Goal: Information Seeking & Learning: Learn about a topic

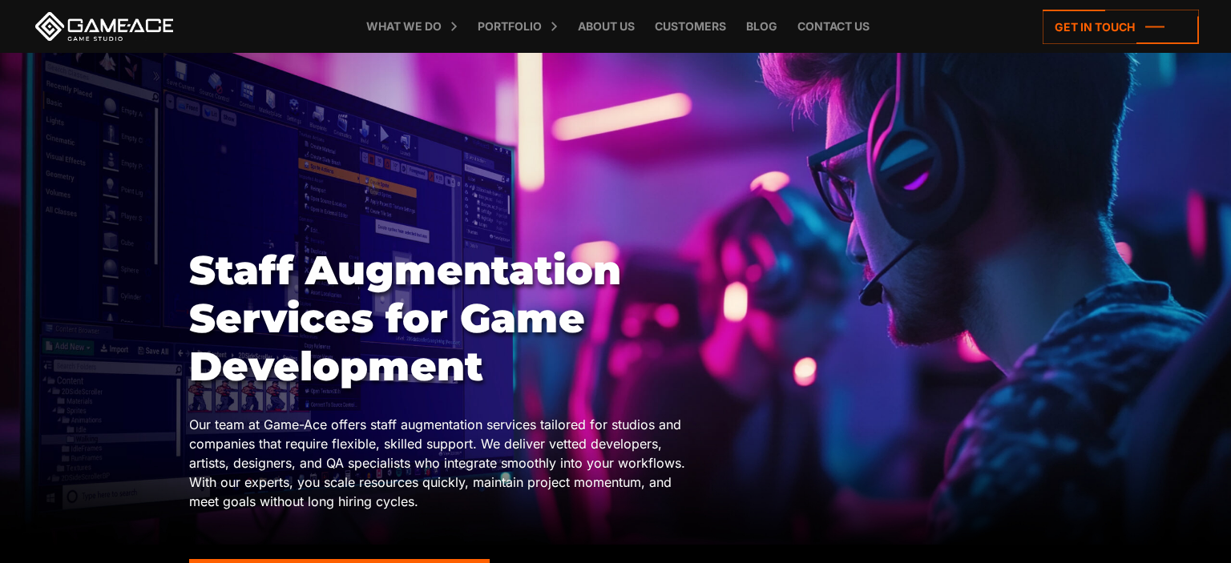
click at [147, 220] on div at bounding box center [615, 299] width 1231 height 492
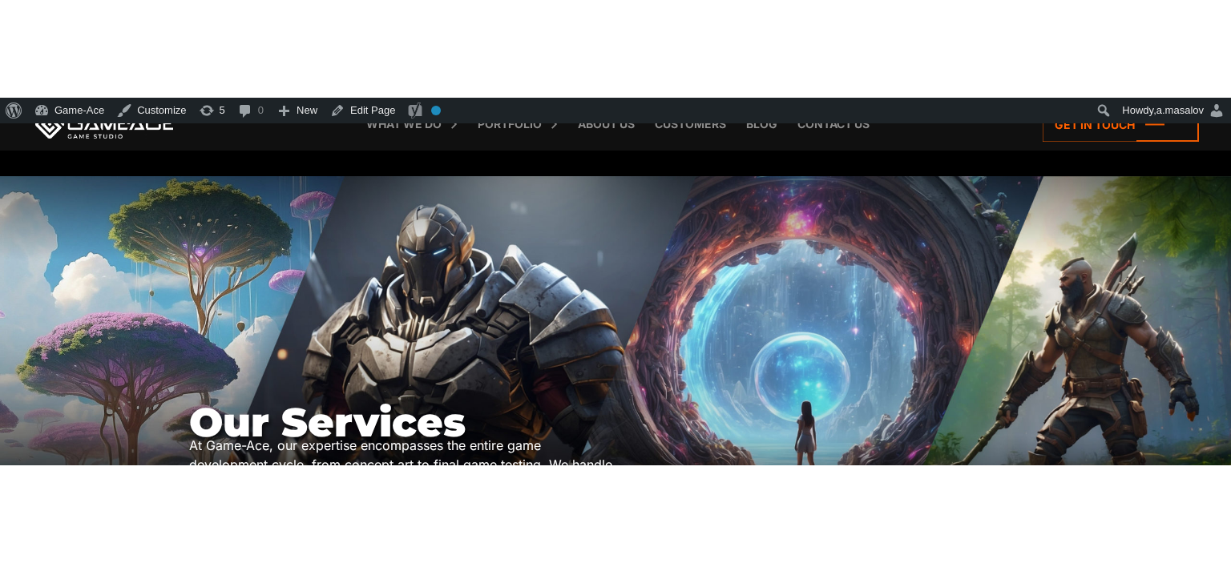
scroll to position [96, 0]
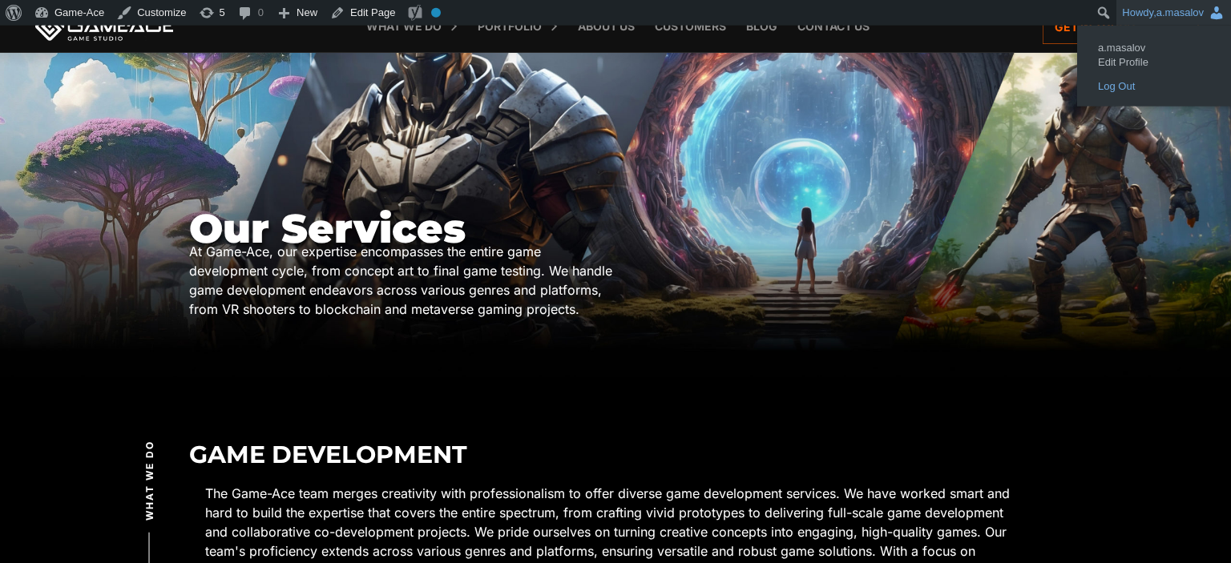
click at [1130, 83] on link "Log Out" at bounding box center [1154, 86] width 128 height 21
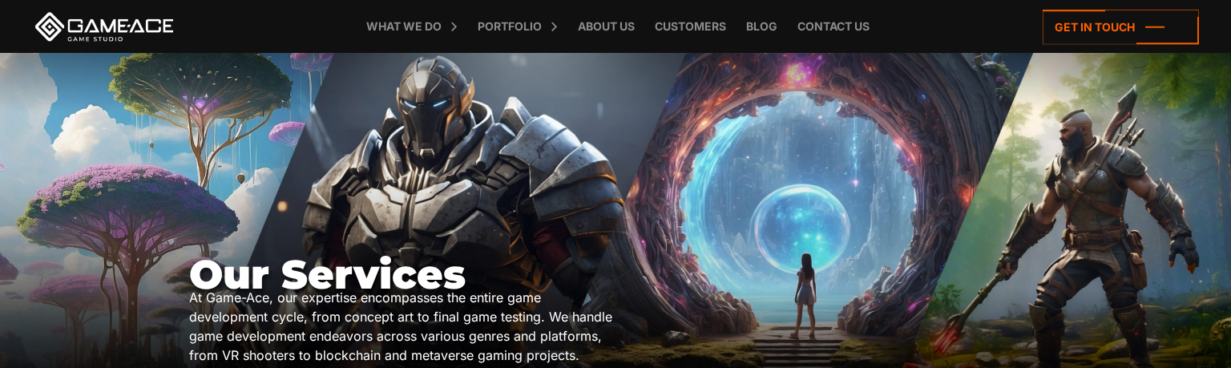
scroll to position [22, 0]
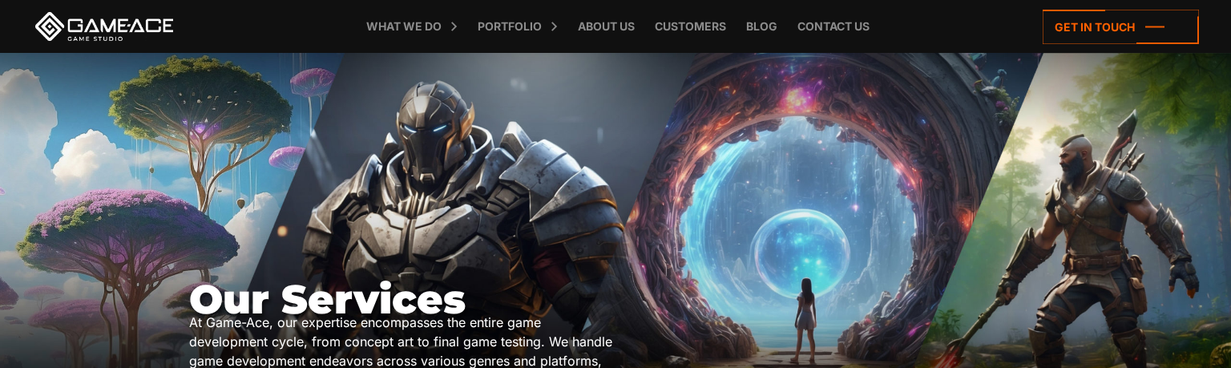
click at [525, 235] on div "Our Services At Game-Ace, our expertise encompasses the entire game development…" at bounding box center [616, 252] width 854 height 399
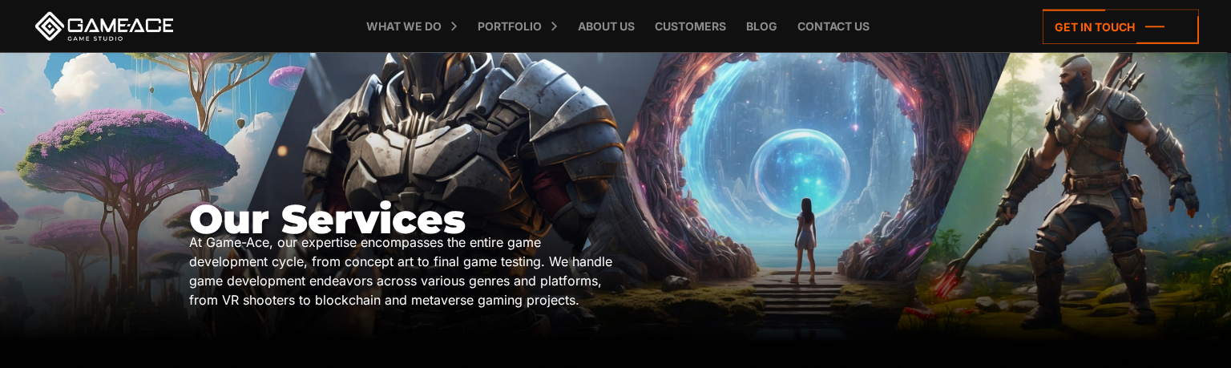
scroll to position [82, 0]
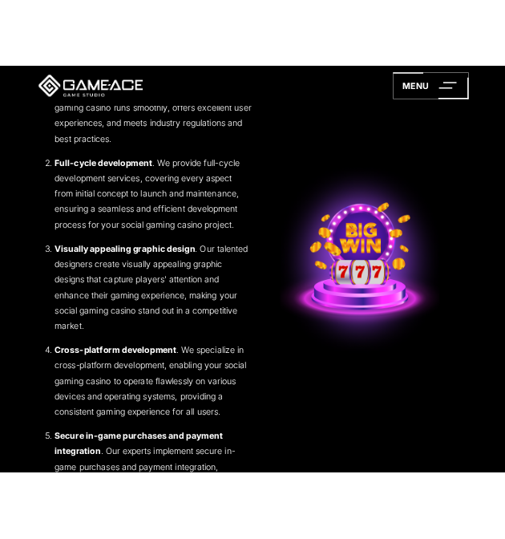
scroll to position [2731, 0]
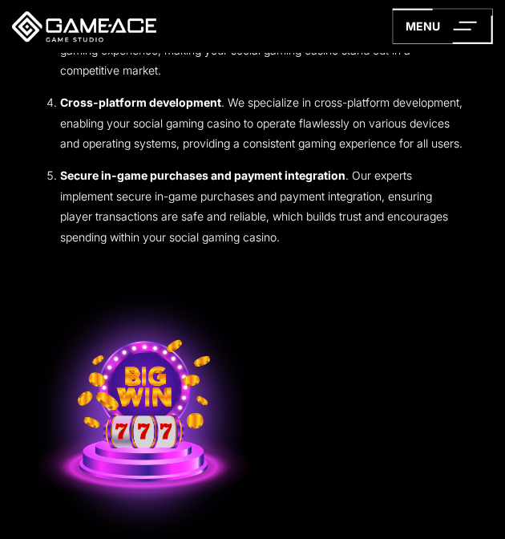
click at [503, 179] on section "Benefits of Creating a Social Gaming Casino with Game-Ace Creating a social gam…" at bounding box center [252, 113] width 505 height 924
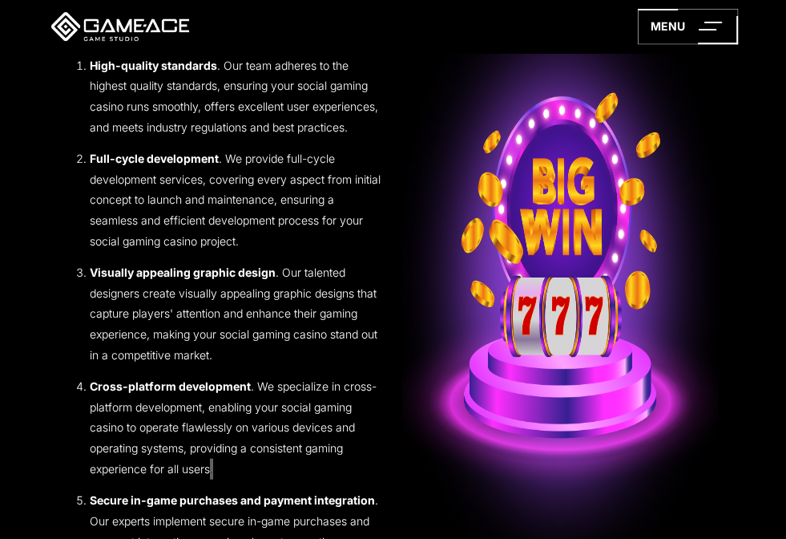
scroll to position [2473, 0]
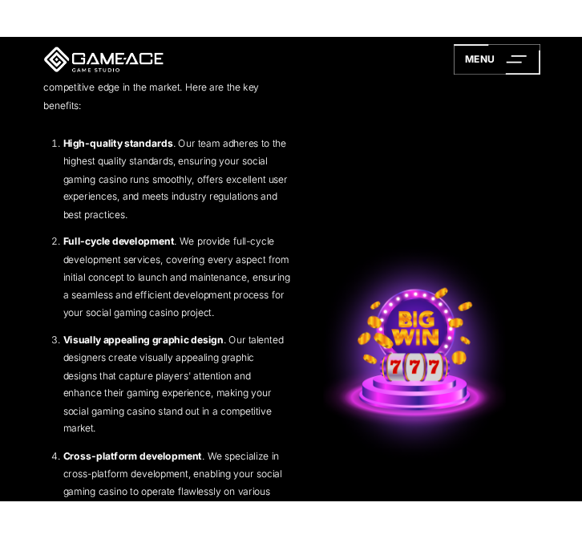
scroll to position [2627, 0]
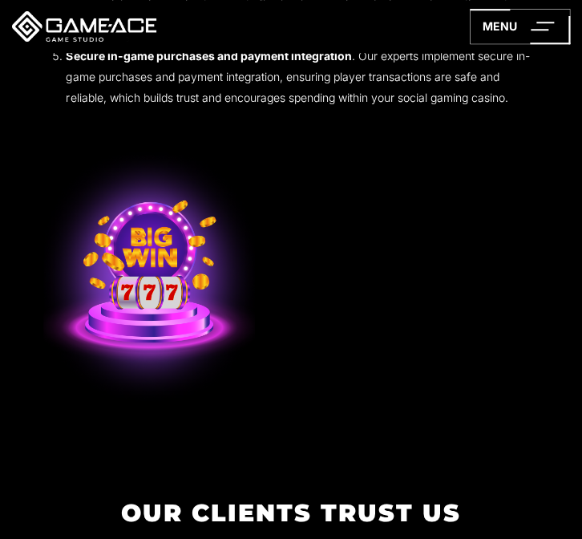
scroll to position [2643, 0]
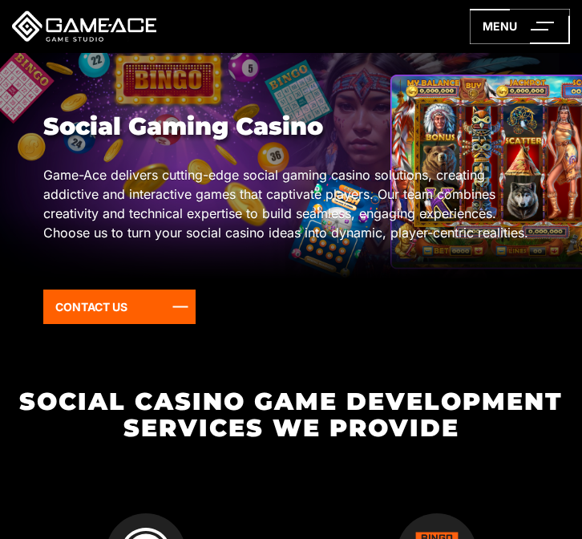
scroll to position [596, 0]
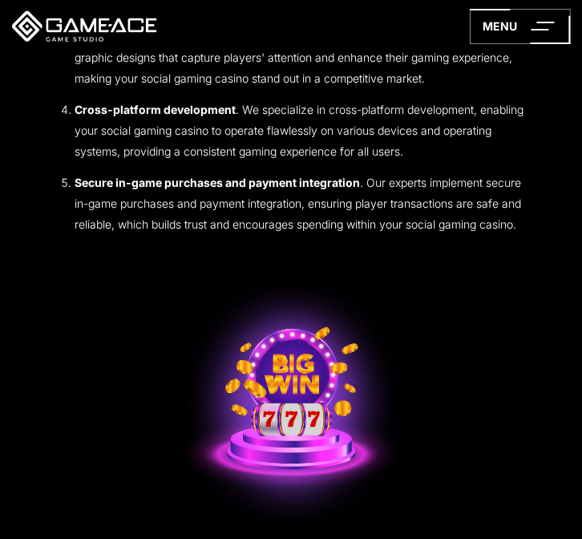
scroll to position [2540, 0]
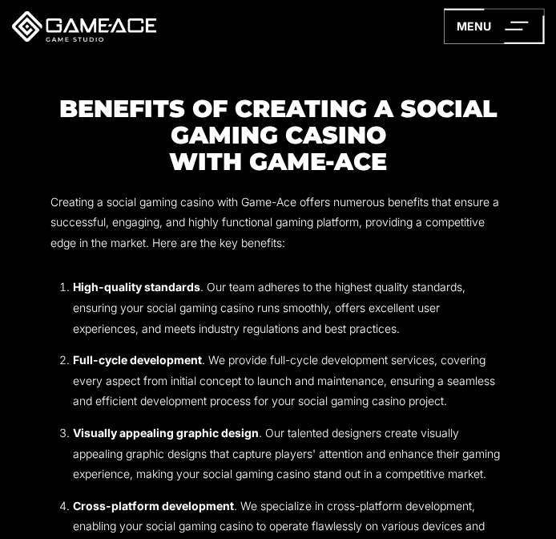
scroll to position [2244, 0]
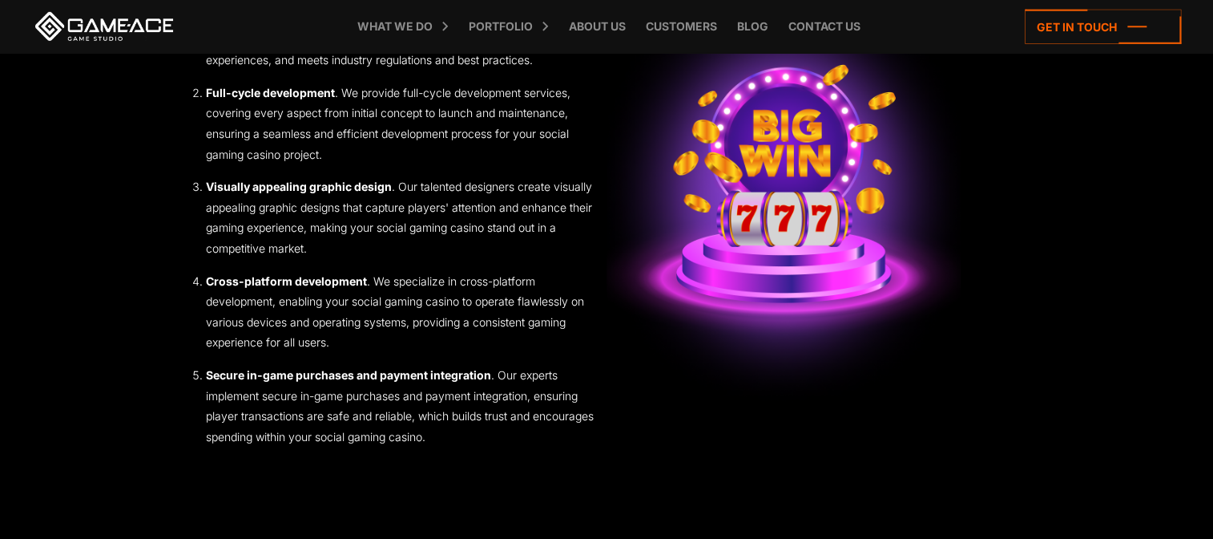
scroll to position [2188, 0]
click at [628, 306] on img at bounding box center [784, 191] width 354 height 451
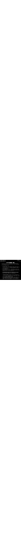
scroll to position [2225, 0]
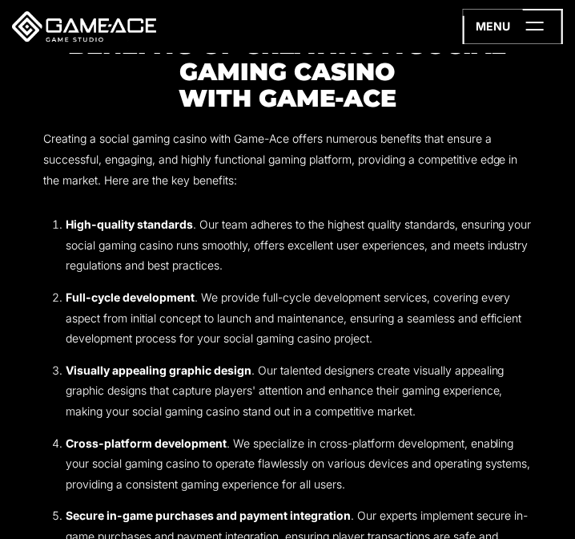
click at [497, 21] on icon at bounding box center [513, 26] width 100 height 35
click at [531, 25] on icon at bounding box center [513, 26] width 100 height 35
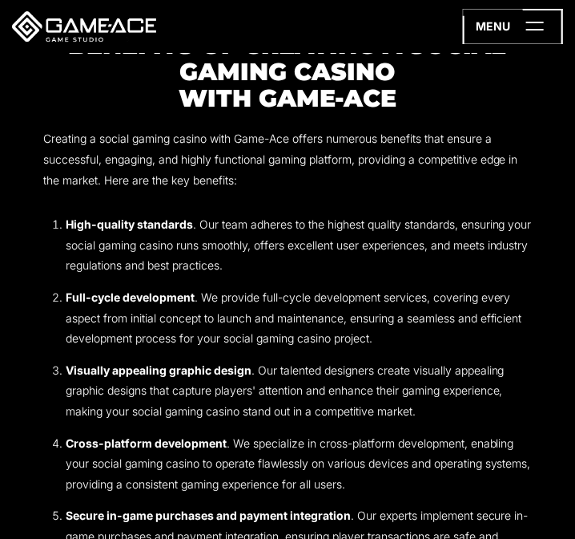
click at [531, 25] on icon at bounding box center [513, 26] width 100 height 35
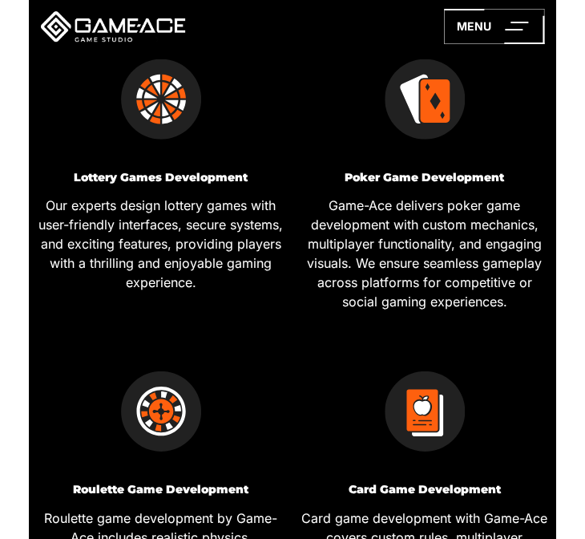
scroll to position [748, 0]
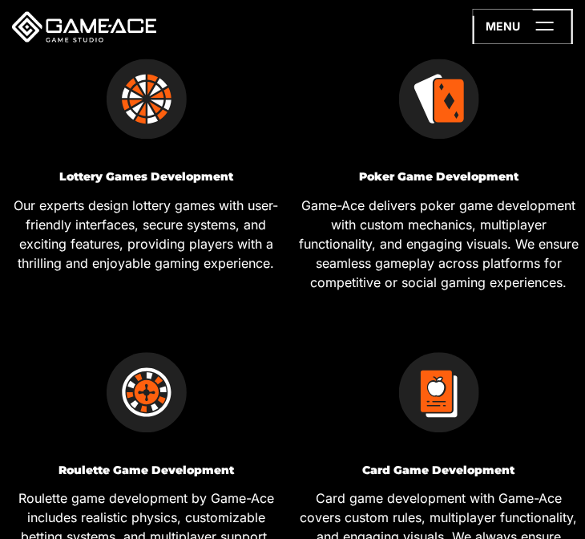
click at [511, 32] on icon at bounding box center [523, 26] width 100 height 35
click at [518, 30] on icon at bounding box center [523, 26] width 100 height 35
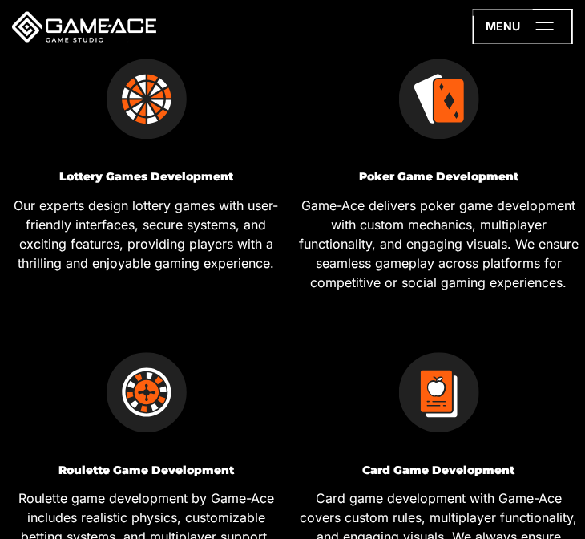
click at [537, 26] on icon at bounding box center [523, 26] width 100 height 35
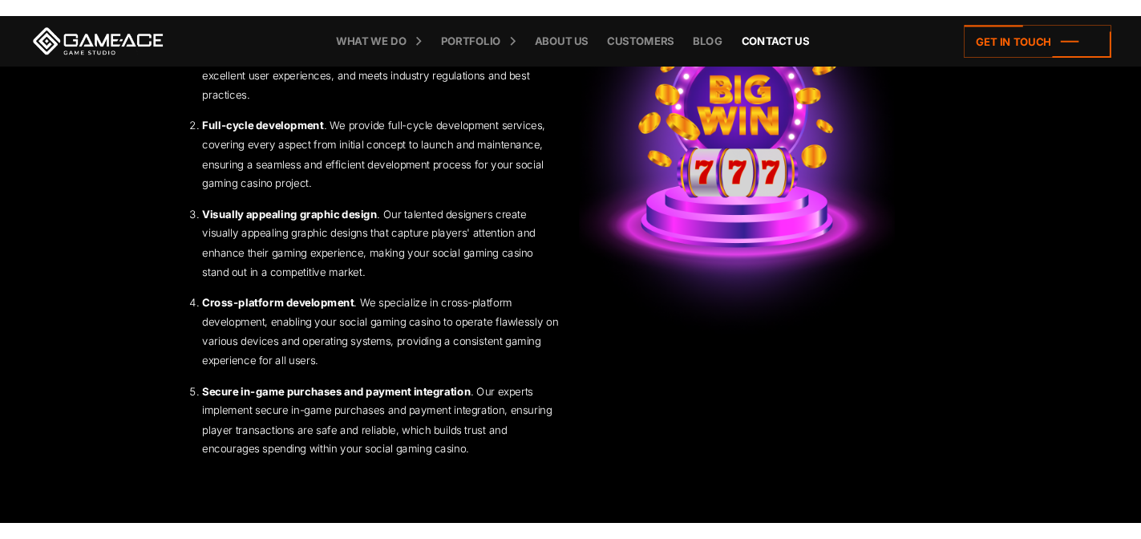
scroll to position [2214, 0]
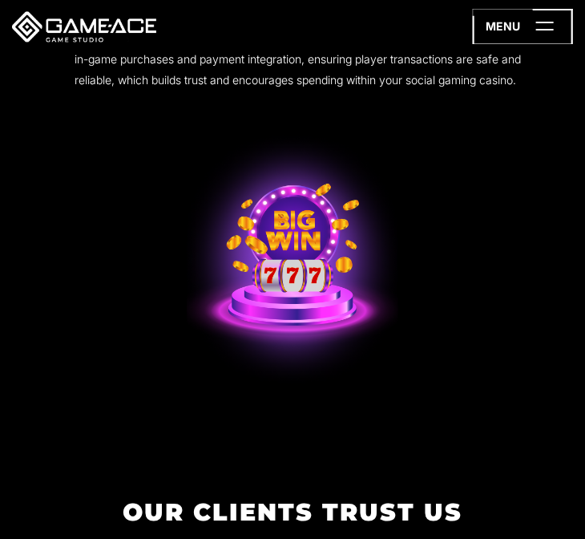
scroll to position [2683, 0]
click at [531, 23] on icon at bounding box center [523, 26] width 100 height 35
click at [496, 24] on icon at bounding box center [523, 26] width 100 height 35
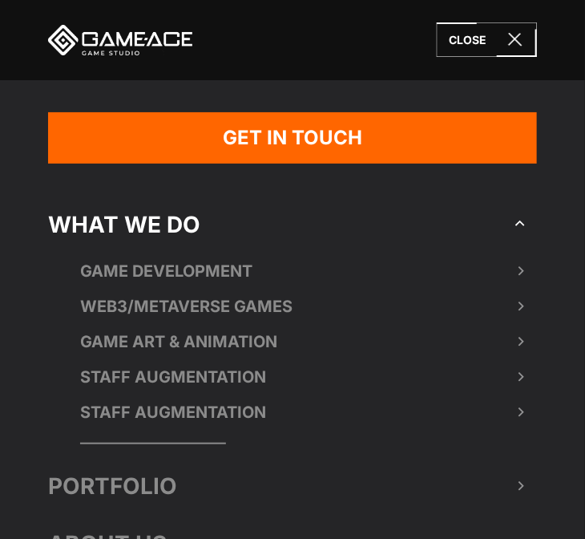
scroll to position [163, 0]
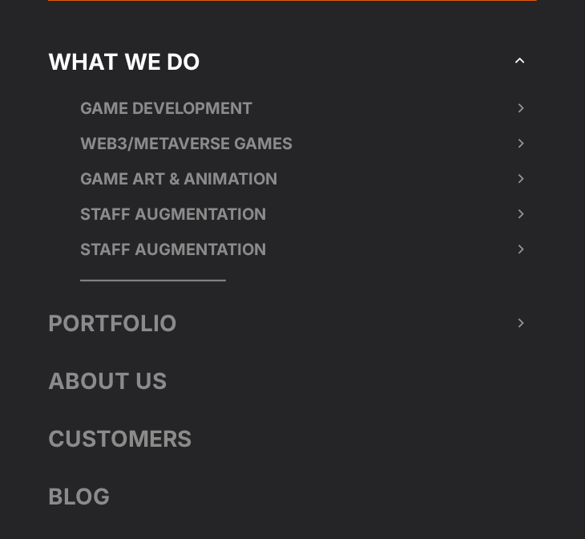
click at [285, 320] on link "Portfolio" at bounding box center [292, 323] width 489 height 58
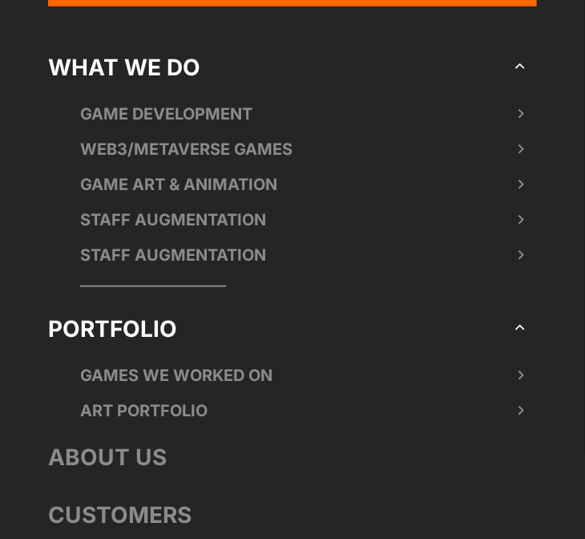
scroll to position [0, 0]
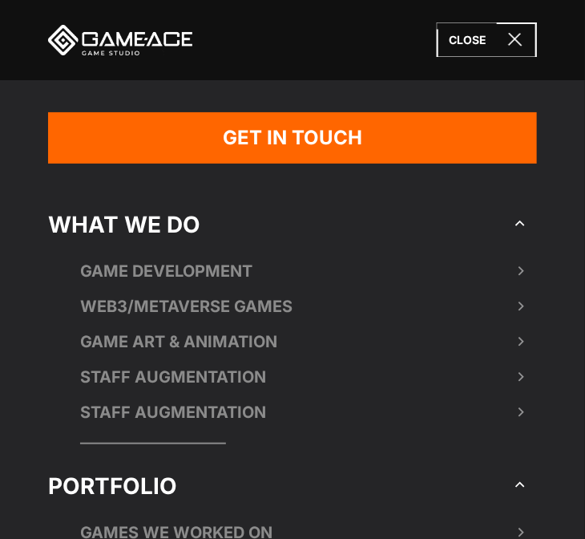
click at [494, 43] on icon at bounding box center [487, 39] width 100 height 34
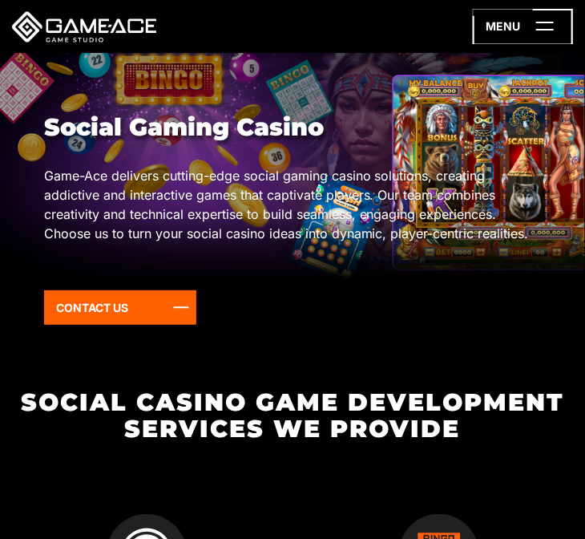
click at [535, 26] on icon at bounding box center [523, 26] width 100 height 35
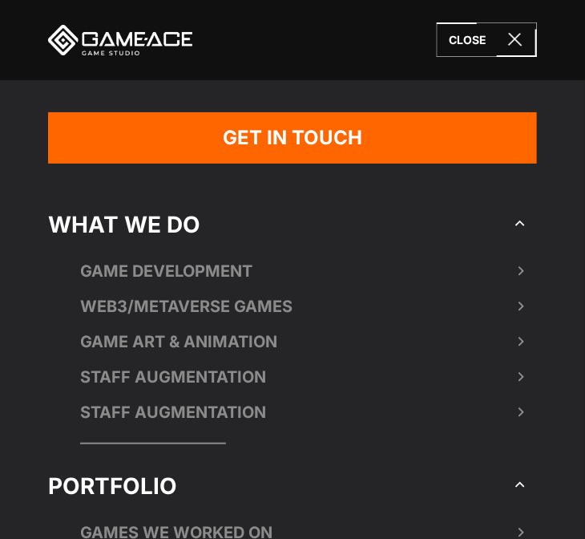
click at [535, 26] on icon at bounding box center [487, 39] width 100 height 34
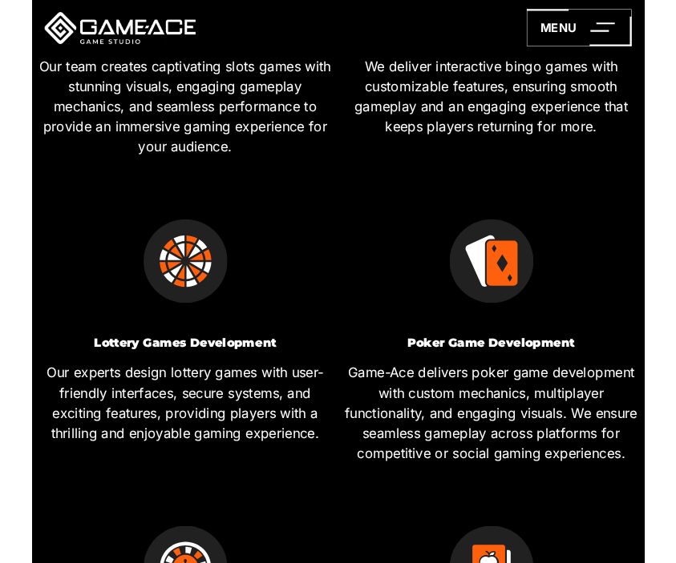
scroll to position [600, 0]
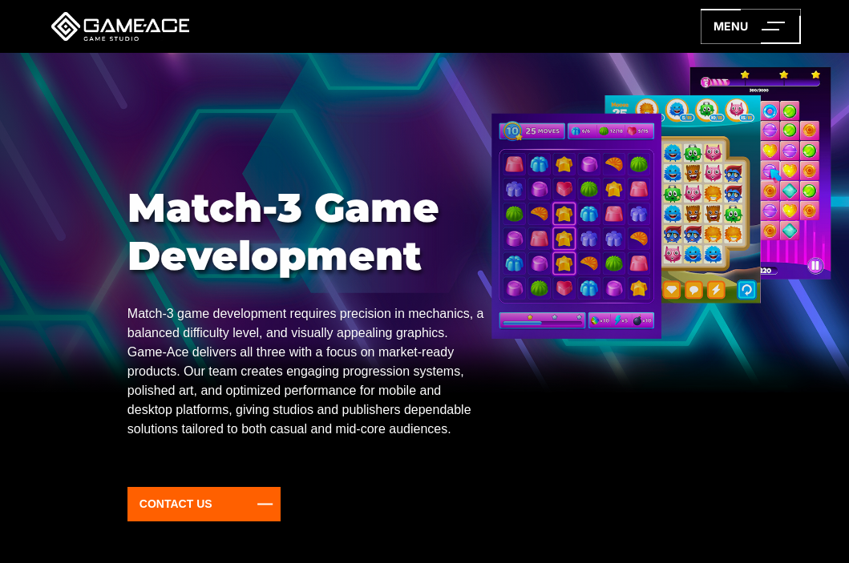
scroll to position [65, 0]
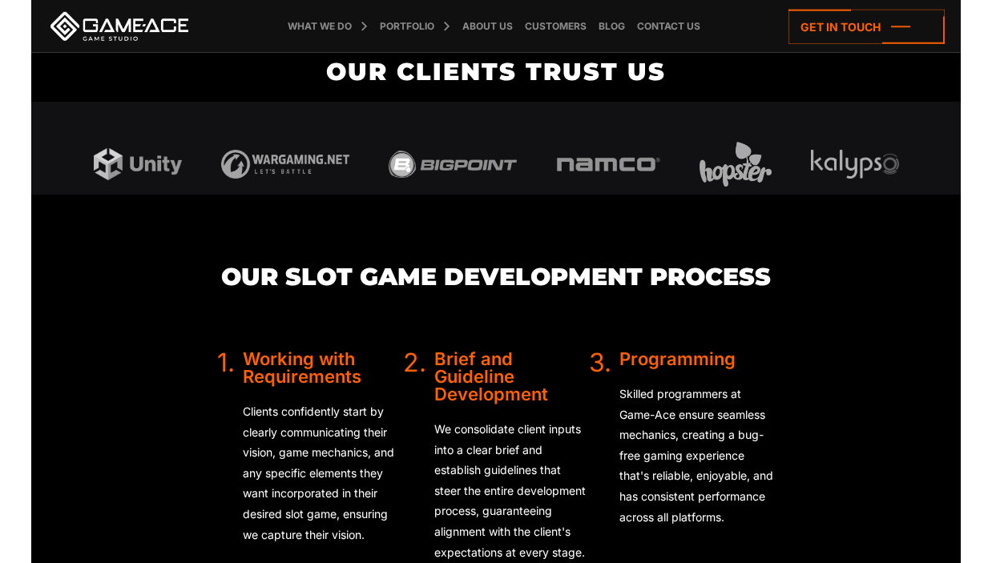
scroll to position [3854, 0]
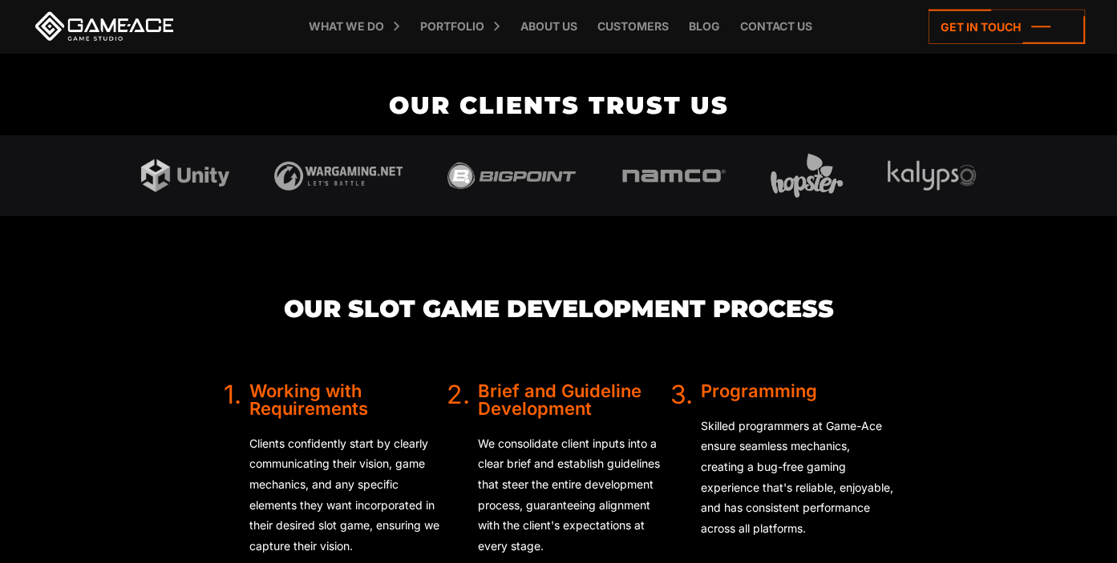
scroll to position [3889, 0]
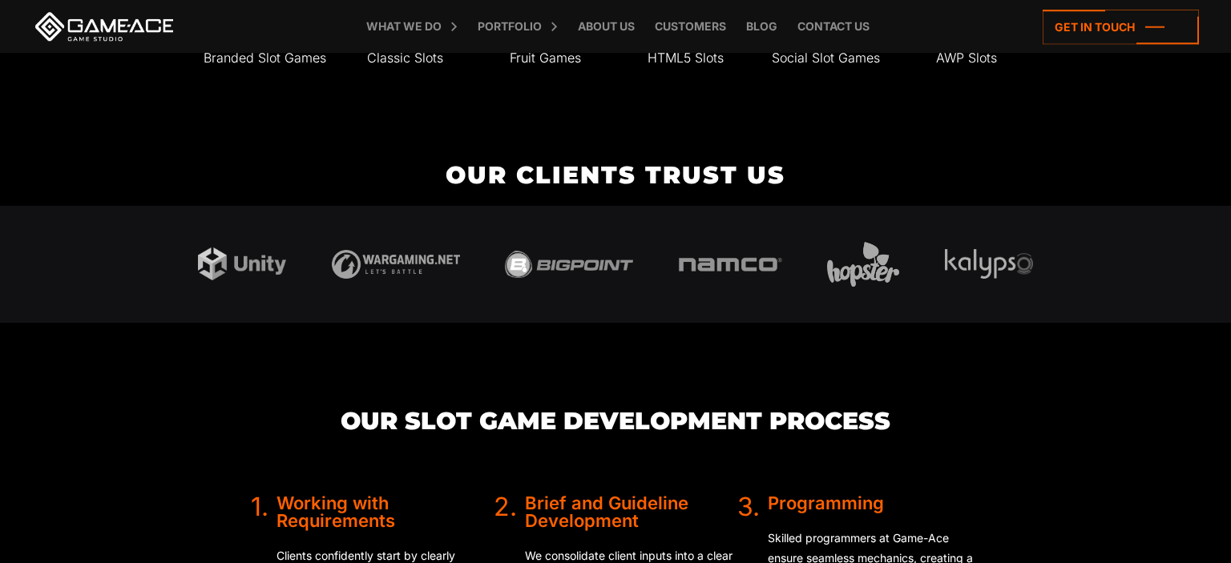
scroll to position [3802, 0]
